Goal: Find specific page/section: Find specific page/section

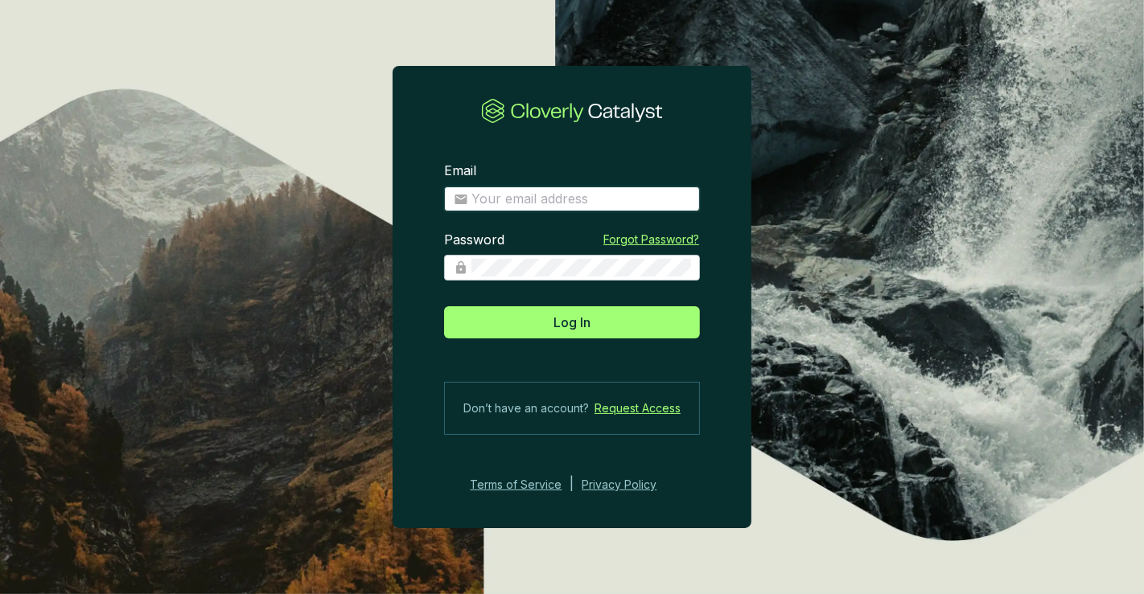
click at [558, 199] on input "Email" at bounding box center [580, 200] width 219 height 18
type input "[PERSON_NAME][EMAIL_ADDRESS][DOMAIN_NAME]"
click at [444, 306] on button "Log In" at bounding box center [572, 322] width 256 height 32
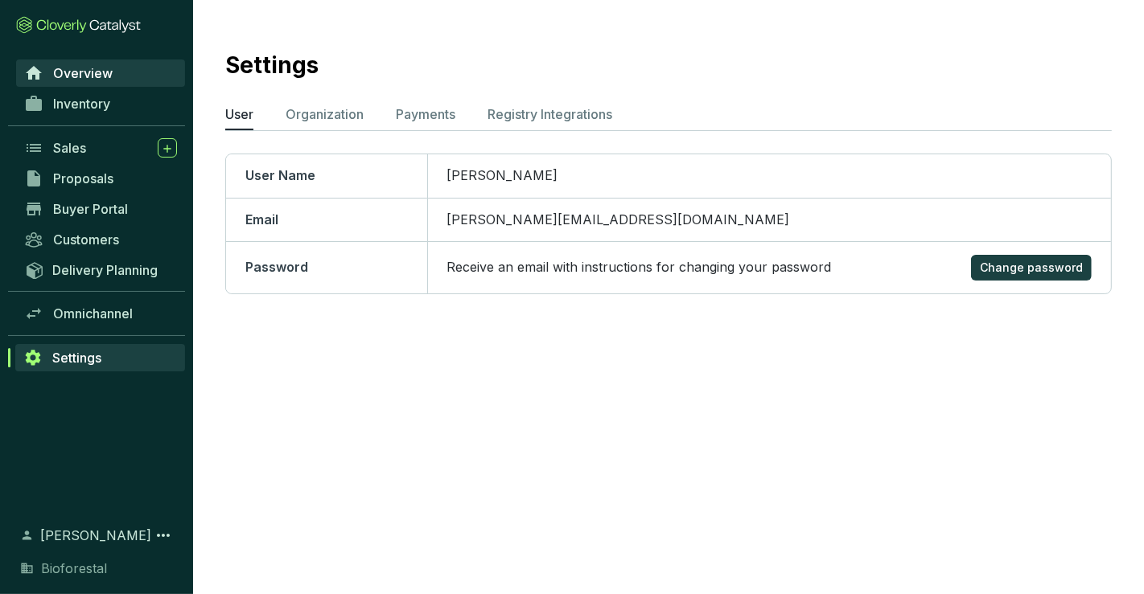
click at [102, 67] on span "Overview" at bounding box center [83, 73] width 60 height 16
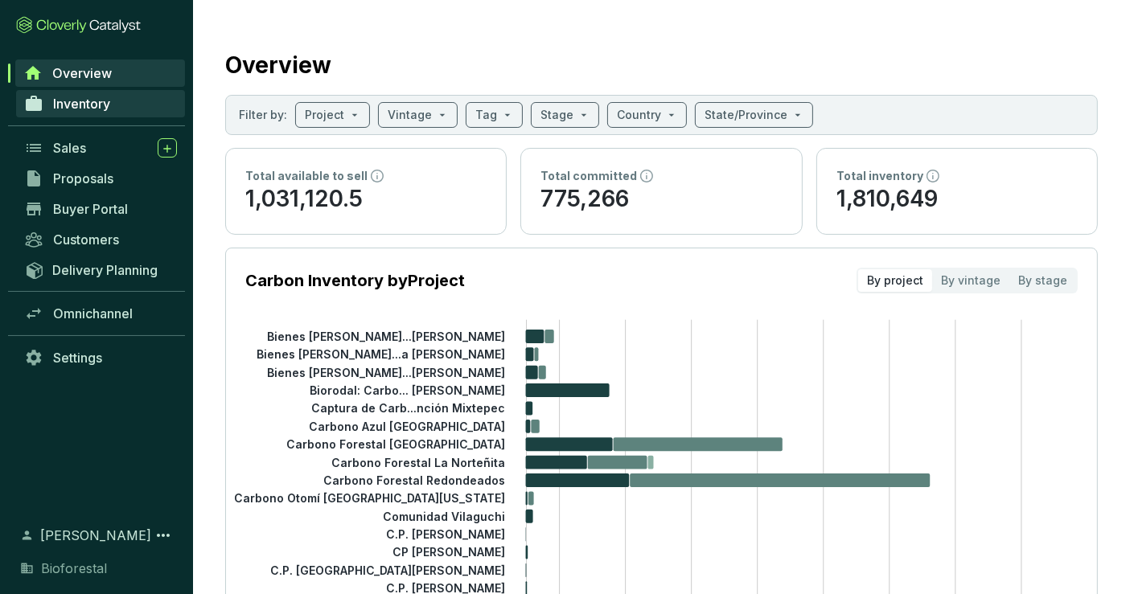
click at [126, 105] on link "Inventory" at bounding box center [100, 103] width 169 height 27
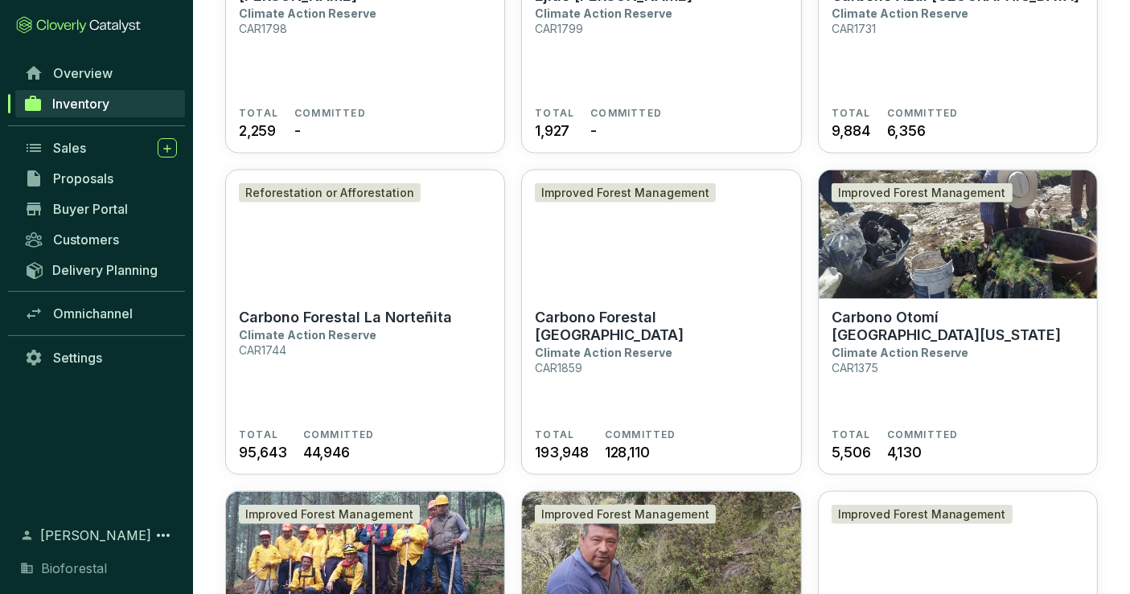
scroll to position [2234, 0]
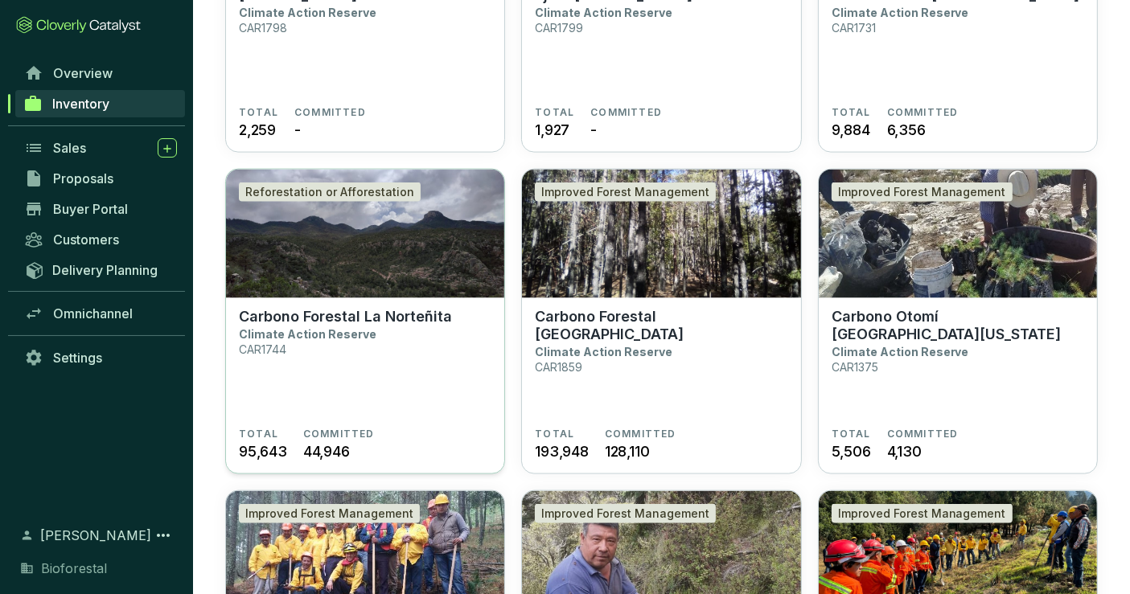
click at [368, 309] on p "Carbono Forestal La Norteñita" at bounding box center [345, 317] width 213 height 18
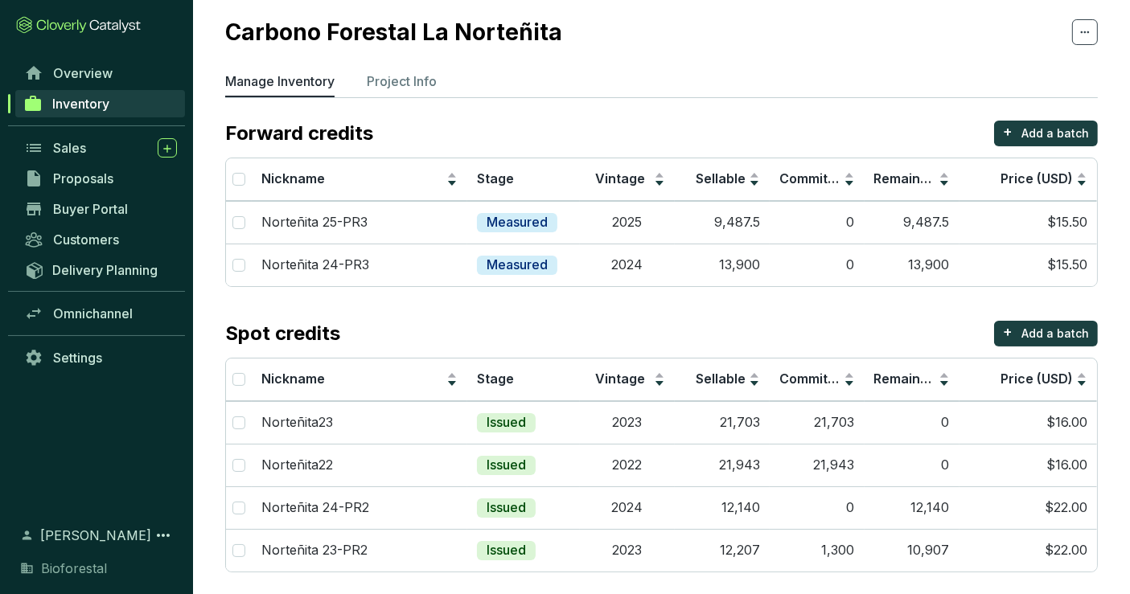
scroll to position [48, 0]
